Goal: Navigation & Orientation: Find specific page/section

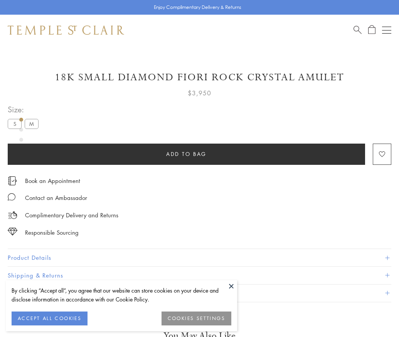
click at [186, 154] on span "Add to bag" at bounding box center [186, 154] width 40 height 8
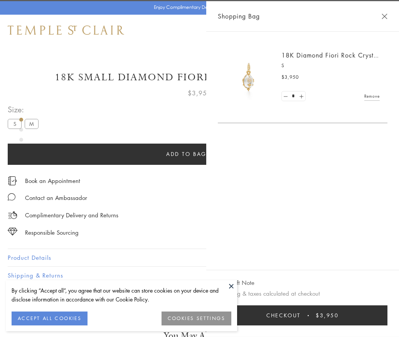
click at [388, 321] on button "Checkout $3,950" at bounding box center [303, 315] width 170 height 20
